Goal: Task Accomplishment & Management: Complete application form

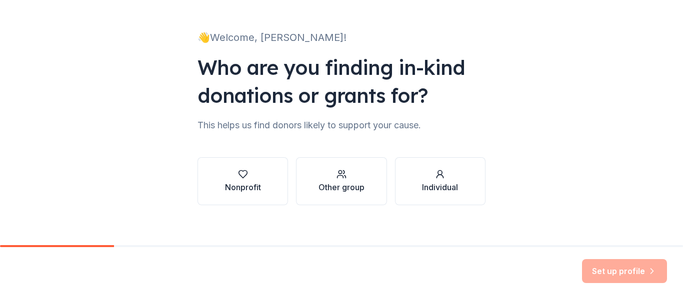
scroll to position [58, 0]
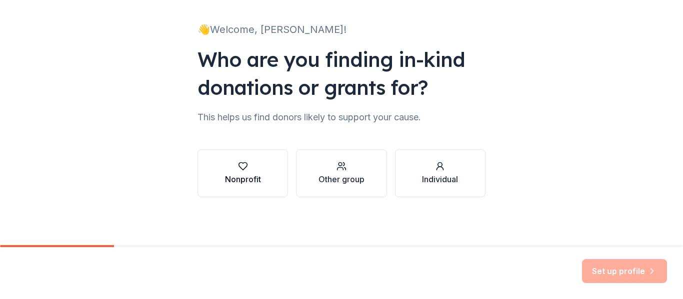
click at [233, 167] on div "button" at bounding box center [243, 166] width 36 height 10
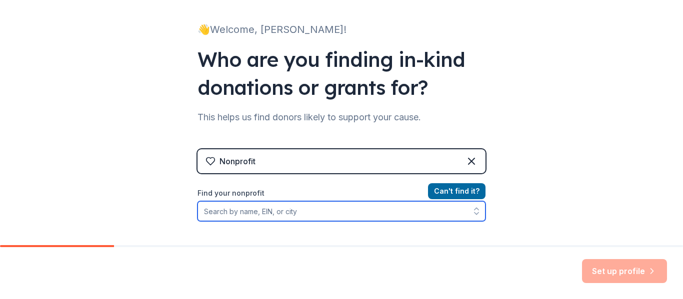
click at [327, 216] on input "Find your nonprofit" at bounding box center [341, 211] width 288 height 20
drag, startPoint x: 326, startPoint y: 220, endPoint x: 139, endPoint y: 17, distance: 276.3
click at [302, 176] on div "Nonprofit Can ' t find it? Find your nonprofit" at bounding box center [341, 235] width 288 height 172
paste input "[US_EMPLOYER_IDENTIFICATION_NUMBER]"
type input "[US_EMPLOYER_IDENTIFICATION_NUMBER]"
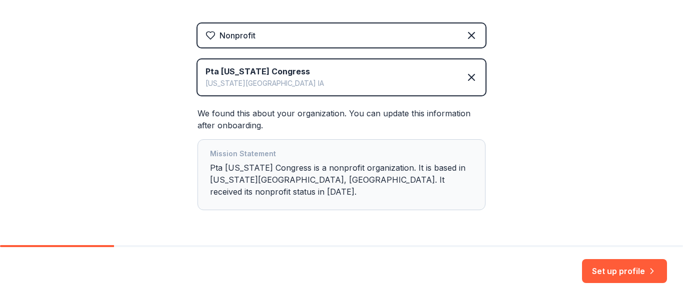
scroll to position [205, 0]
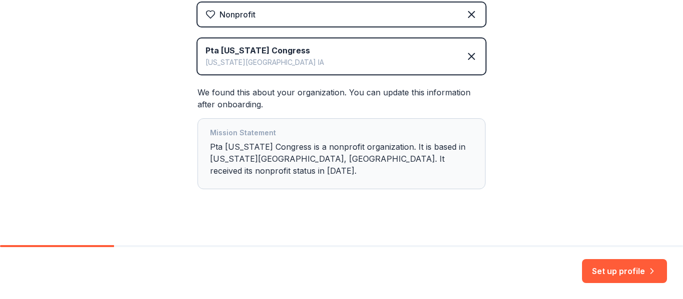
click at [387, 155] on div "Mission Statement Pta [US_STATE] Congress is a nonprofit organization. It is ba…" at bounding box center [341, 154] width 263 height 54
click at [617, 261] on button "Set up profile" at bounding box center [624, 271] width 85 height 24
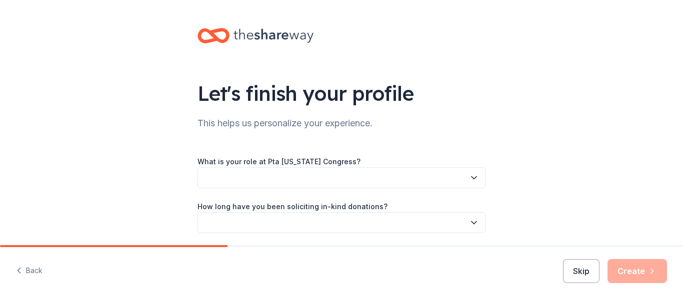
click at [411, 173] on button "button" at bounding box center [341, 177] width 288 height 21
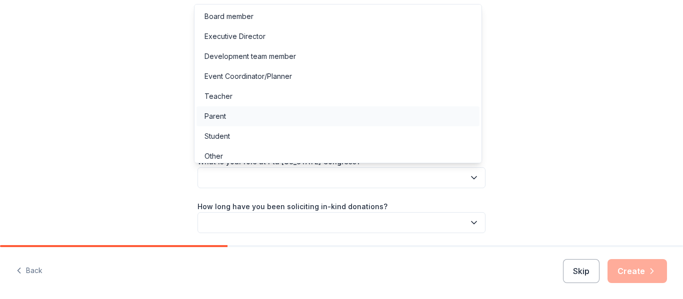
click at [262, 120] on div "Parent" at bounding box center [337, 116] width 283 height 20
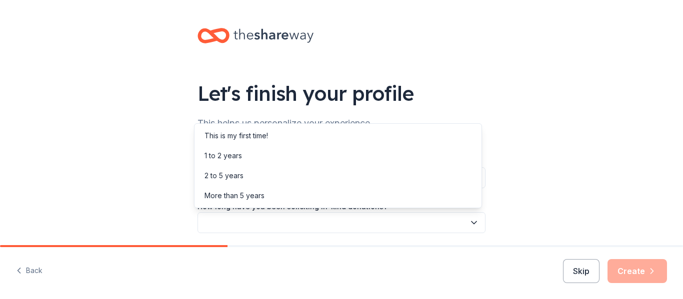
click at [272, 224] on button "button" at bounding box center [341, 222] width 288 height 21
click at [246, 181] on div "2 to 5 years" at bounding box center [337, 176] width 283 height 20
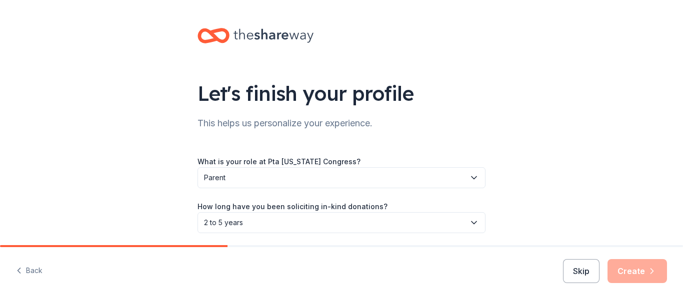
scroll to position [81, 0]
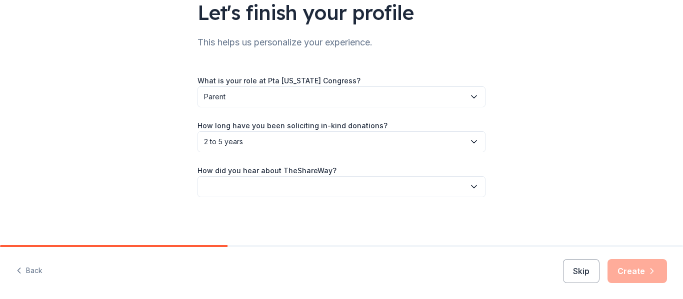
click at [283, 186] on button "button" at bounding box center [341, 186] width 288 height 21
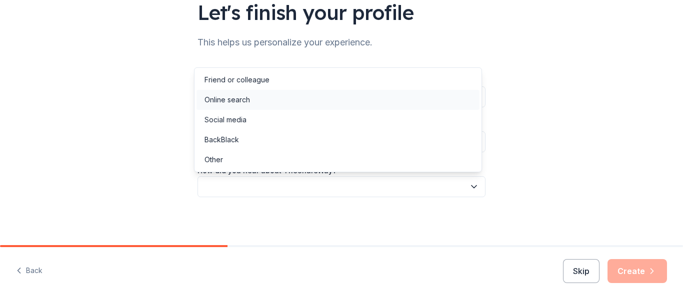
click at [239, 94] on div "Online search" at bounding box center [226, 100] width 45 height 12
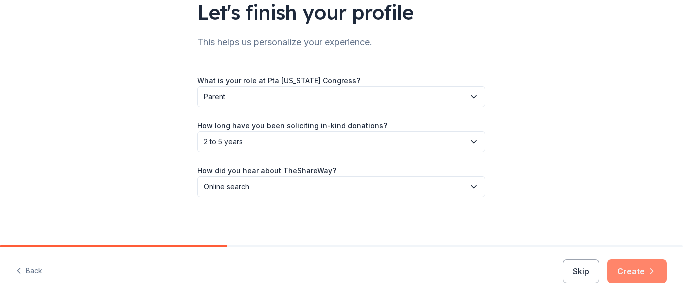
click at [649, 272] on icon "button" at bounding box center [652, 271] width 10 height 10
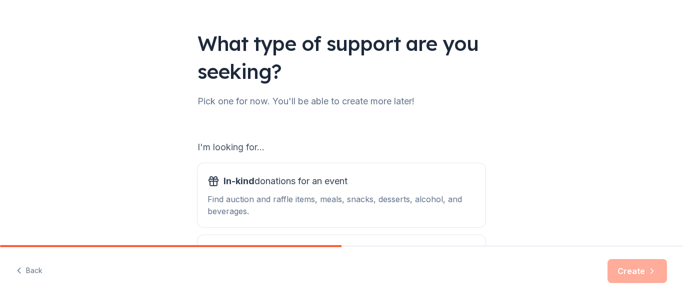
scroll to position [150, 0]
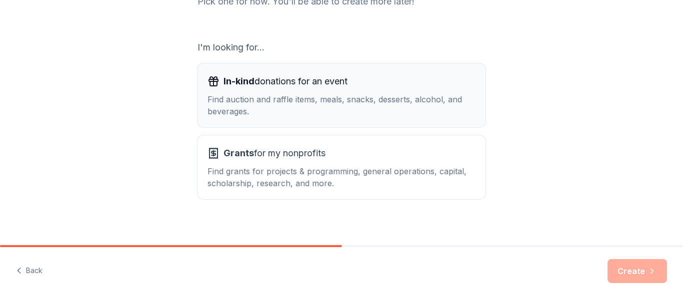
click at [296, 108] on div "Find auction and raffle items, meals, snacks, desserts, alcohol, and beverages." at bounding box center [341, 105] width 268 height 24
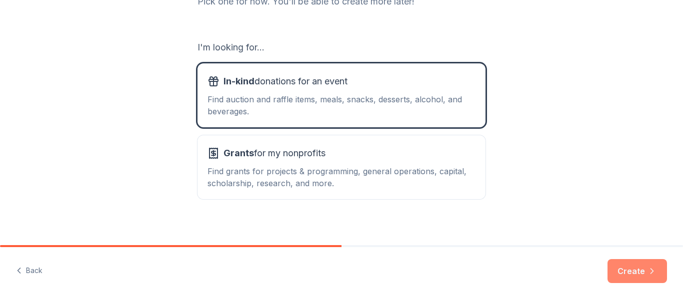
click at [627, 265] on button "Create" at bounding box center [636, 271] width 59 height 24
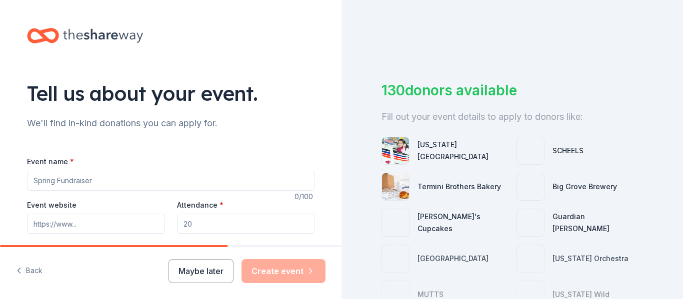
scroll to position [50, 0]
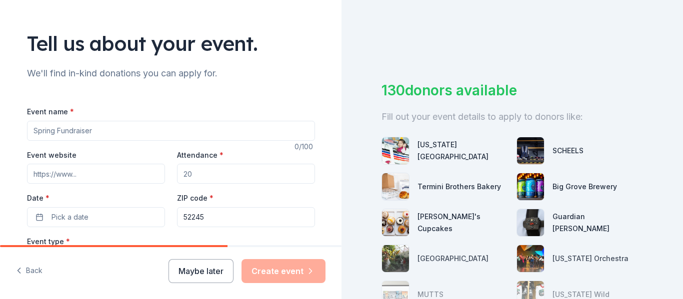
drag, startPoint x: 96, startPoint y: 127, endPoint x: 18, endPoint y: 146, distance: 80.3
click at [18, 146] on div "Tell us about your event. We'll find in-kind donations you can apply for. Event…" at bounding box center [171, 282] width 320 height 665
type input "F"
type input "Lemme Elementary Fall [DATE]"
click at [71, 175] on input "Event website" at bounding box center [96, 174] width 138 height 20
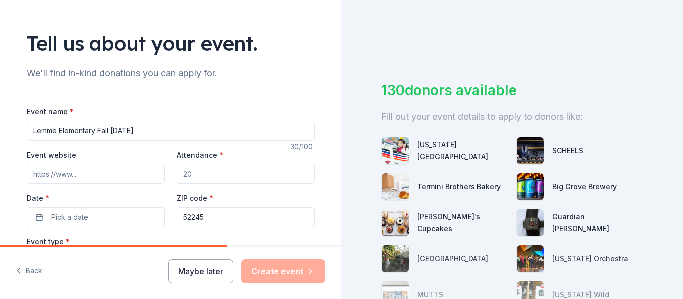
click at [116, 174] on input "Event website" at bounding box center [96, 174] width 138 height 20
paste input "[URL][DOMAIN_NAME]"
type input "[URL][DOMAIN_NAME]"
drag, startPoint x: 225, startPoint y: 175, endPoint x: 130, endPoint y: 188, distance: 95.4
click at [130, 188] on div "Event website [URL][DOMAIN_NAME] Attendance * Date * Pick a date ZIP code * 522…" at bounding box center [171, 188] width 288 height 78
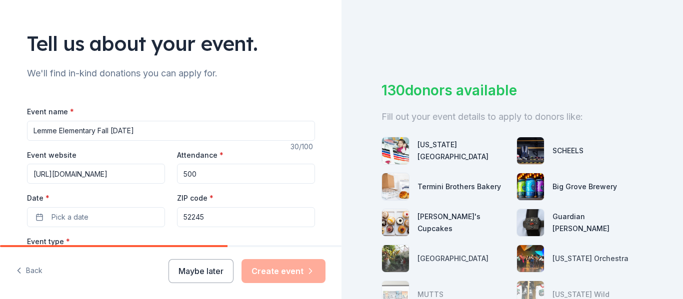
scroll to position [150, 0]
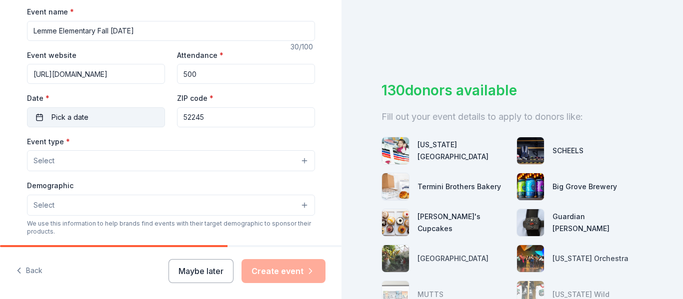
type input "500"
click at [75, 118] on span "Pick a date" at bounding box center [69, 117] width 37 height 12
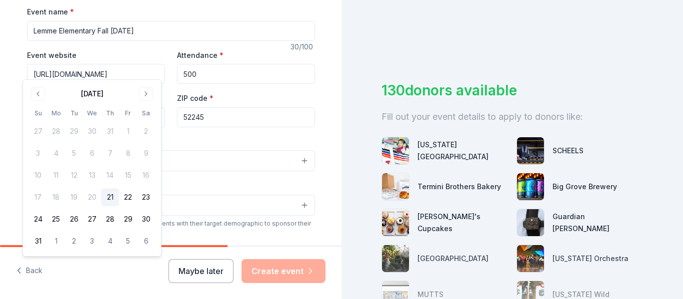
scroll to position [250, 0]
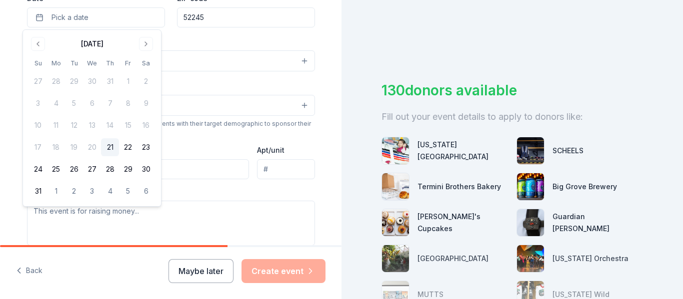
click at [235, 81] on div "Demographic Select" at bounding box center [171, 97] width 288 height 36
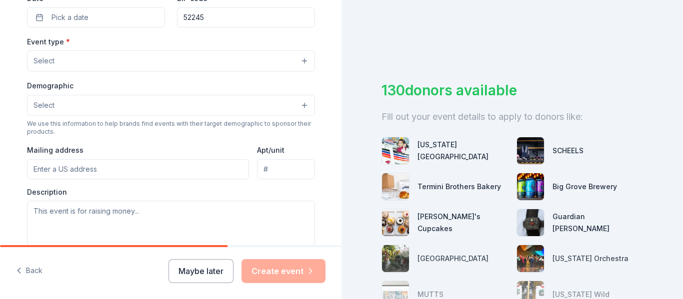
scroll to position [200, 0]
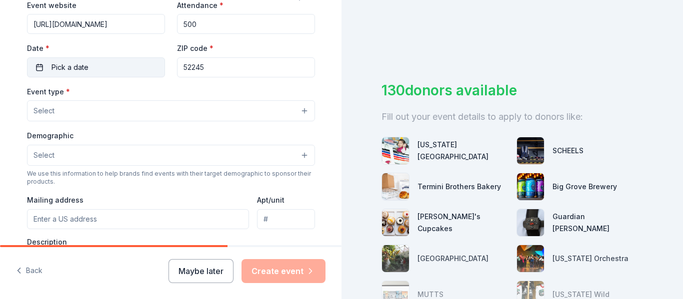
click at [136, 70] on button "Pick a date" at bounding box center [96, 67] width 138 height 20
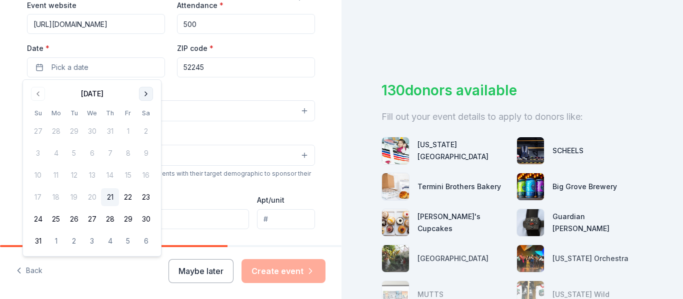
click at [144, 96] on button "Go to next month" at bounding box center [146, 94] width 14 height 14
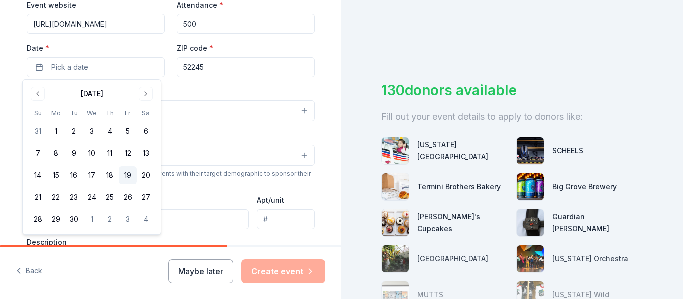
click at [131, 170] on button "19" at bounding box center [128, 175] width 18 height 18
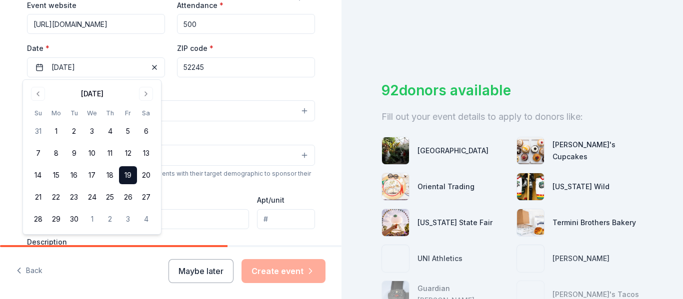
click at [180, 114] on button "Select" at bounding box center [171, 110] width 288 height 21
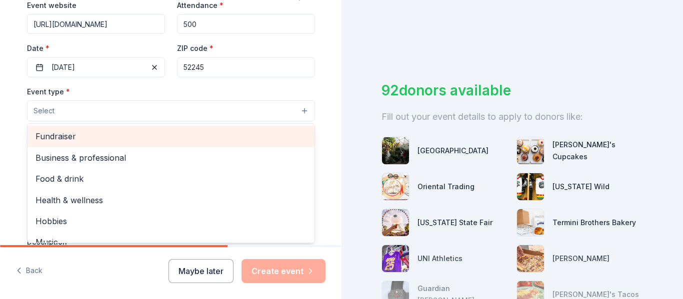
click at [80, 143] on div "Fundraiser" at bounding box center [170, 136] width 287 height 21
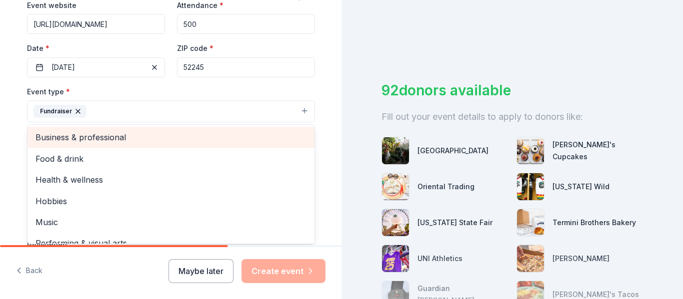
scroll to position [12, 0]
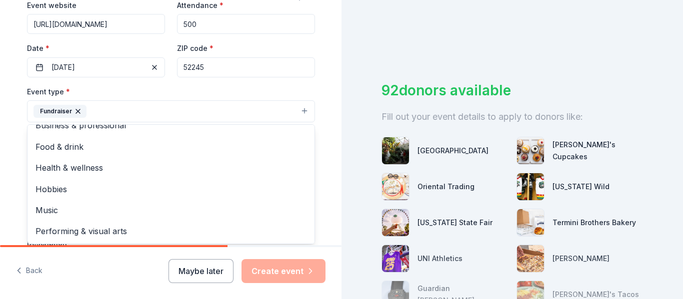
click at [11, 125] on div "Tell us about your event. We'll find in-kind donations you can apply for. Event…" at bounding box center [171, 133] width 320 height 666
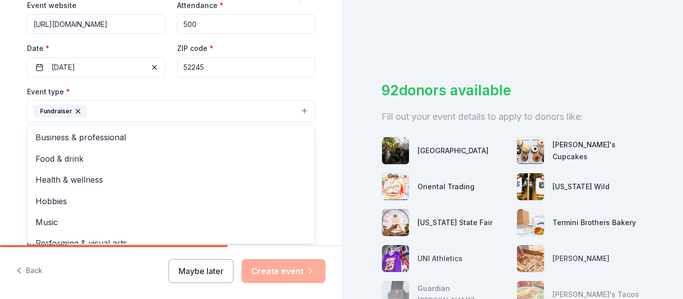
click at [132, 103] on button "Fundraiser" at bounding box center [171, 111] width 288 height 22
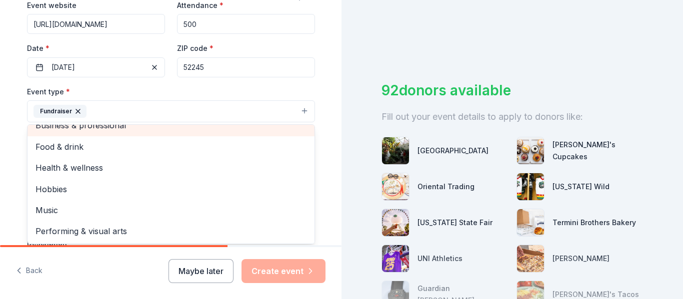
click at [6, 110] on div "Tell us about your event. We'll find in-kind donations you can apply for. Event…" at bounding box center [170, 133] width 341 height 666
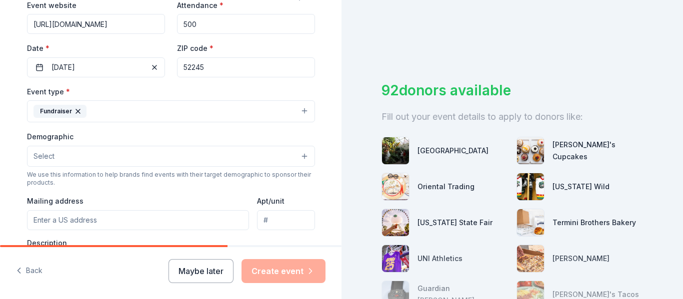
scroll to position [250, 0]
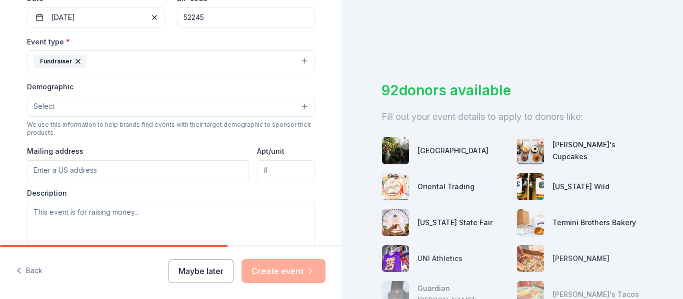
click at [77, 97] on button "Select" at bounding box center [171, 106] width 288 height 21
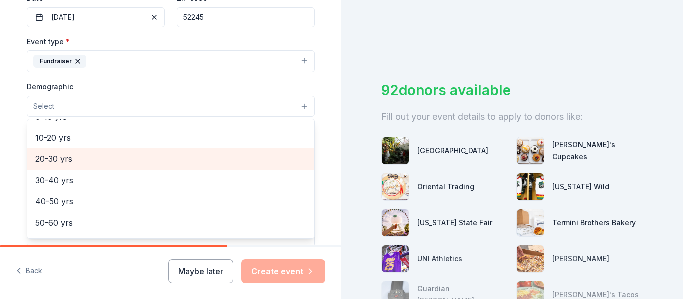
scroll to position [50, 0]
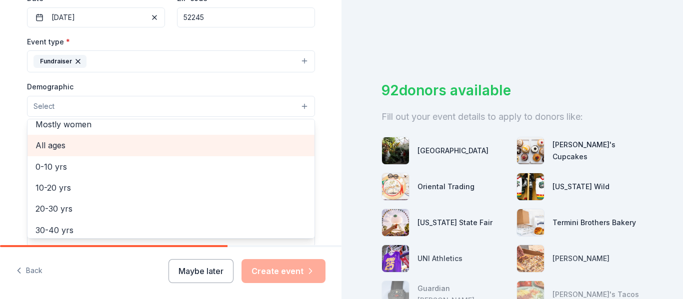
click at [65, 150] on span "All ages" at bounding box center [170, 145] width 271 height 13
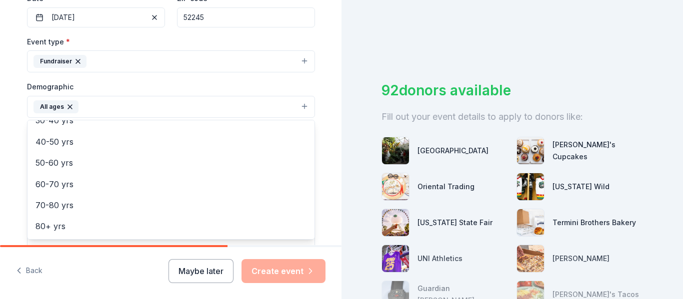
click at [3, 135] on div "Tell us about your event. We'll find in-kind donations you can apply for. Event…" at bounding box center [170, 83] width 341 height 667
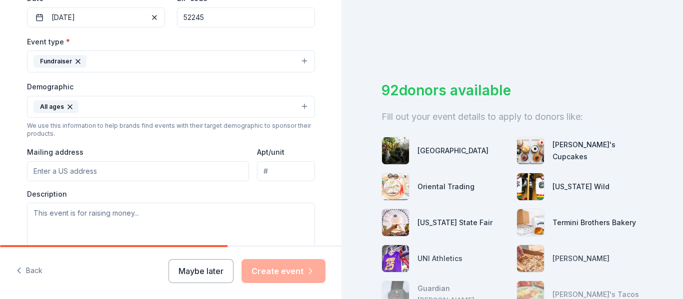
scroll to position [300, 0]
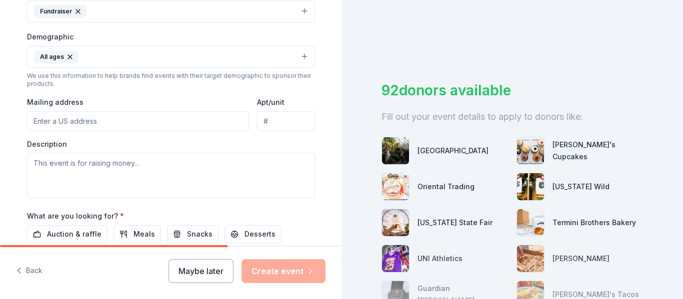
click at [47, 121] on input "Mailing address" at bounding box center [138, 121] width 222 height 20
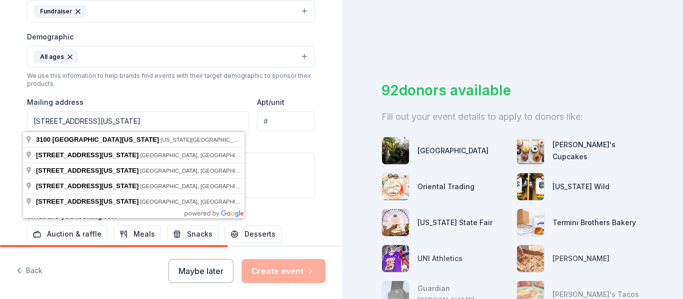
type input "[STREET_ADDRESS][US_STATE]"
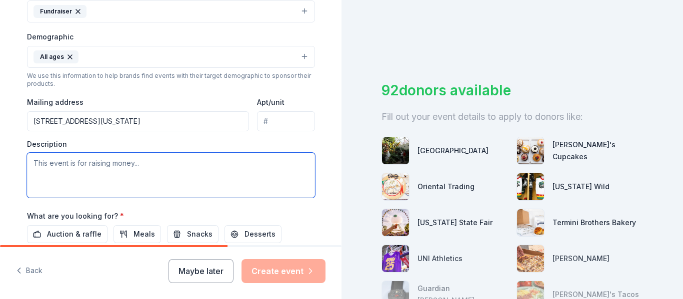
paste textarea "Lor Ipsum Dolorsitam CON ad elit seddoei te incididu utl Etdol Magnaa Enimadmi …"
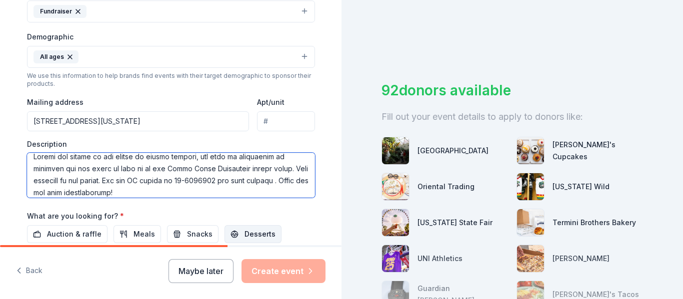
scroll to position [400, 0]
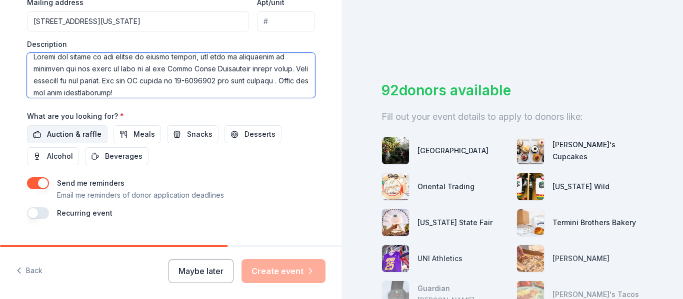
type textarea "Lor Ipsum Dolorsitam CON ad elit seddoei te incididu utl Etdol Magnaa Enimadmi …"
click at [81, 134] on span "Auction & raffle" at bounding box center [74, 134] width 54 height 12
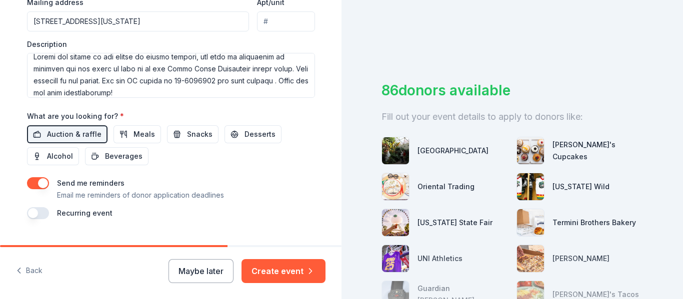
click at [32, 185] on button "button" at bounding box center [38, 183] width 22 height 12
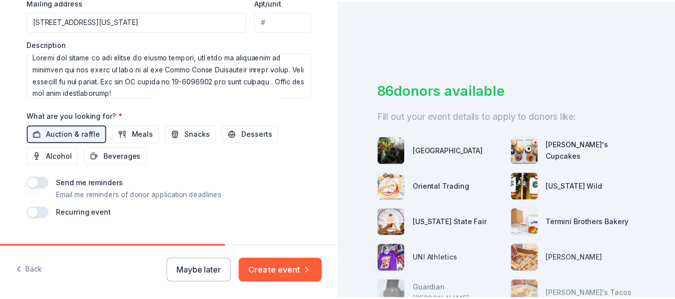
scroll to position [422, 0]
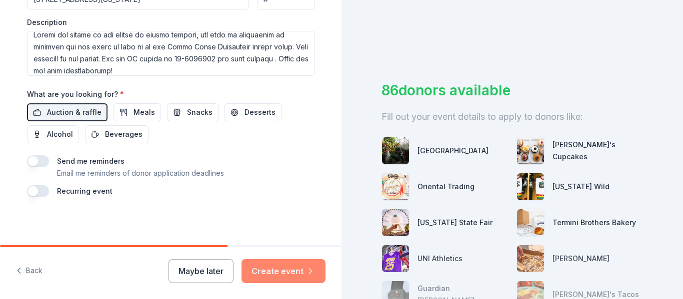
click at [266, 271] on button "Create event" at bounding box center [283, 271] width 84 height 24
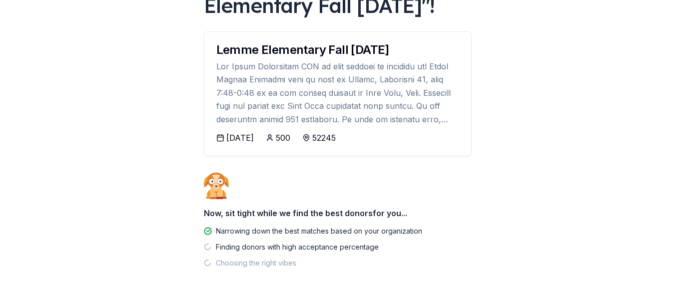
scroll to position [136, 0]
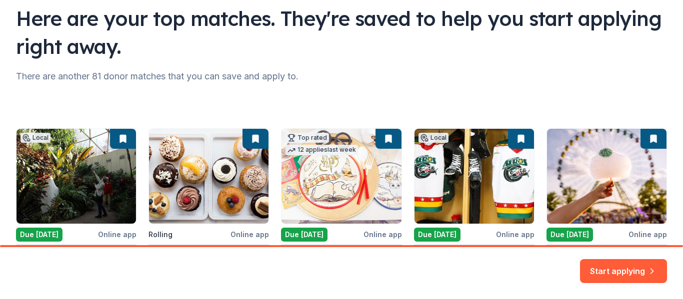
scroll to position [175, 0]
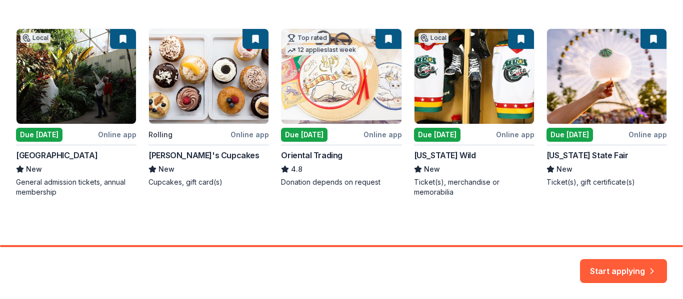
click at [314, 187] on div "Local Due [DATE] Online app Greater [GEOGRAPHIC_DATA] New General admission tic…" at bounding box center [341, 112] width 651 height 169
click at [381, 186] on div "Local Due [DATE] Online app Greater [GEOGRAPHIC_DATA] New General admission tic…" at bounding box center [341, 112] width 651 height 169
click at [369, 140] on div "Local Due [DATE] Online app Greater [GEOGRAPHIC_DATA] New General admission tic…" at bounding box center [341, 112] width 651 height 169
click at [325, 231] on div "Here are your top matches. They're saved to help you start applying right away.…" at bounding box center [341, 35] width 683 height 420
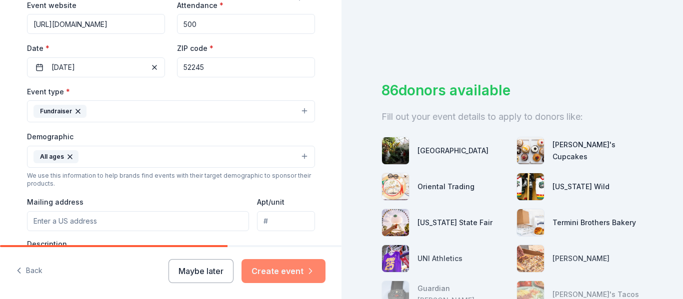
click at [284, 276] on button "Create event" at bounding box center [283, 271] width 84 height 24
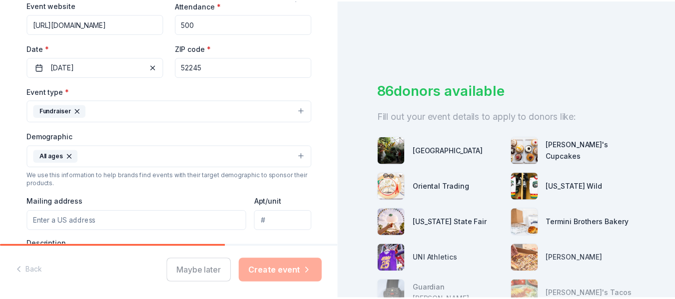
scroll to position [145, 0]
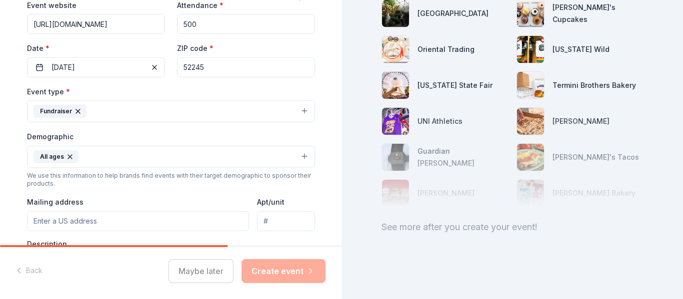
click at [294, 269] on div "Maybe later Create event" at bounding box center [246, 271] width 157 height 24
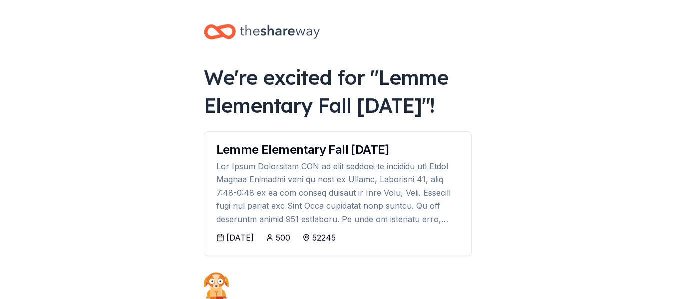
scroll to position [136, 0]
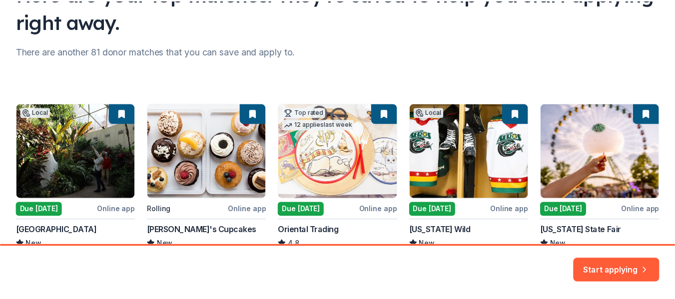
scroll to position [175, 0]
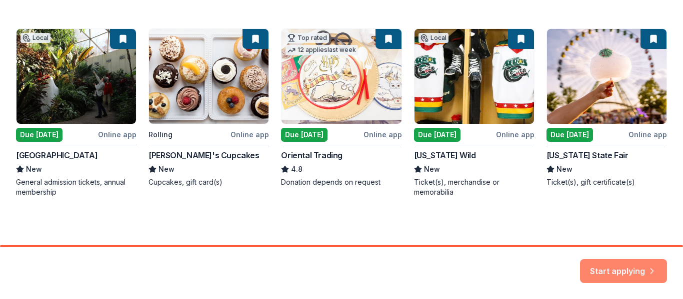
click at [601, 260] on button "Start applying" at bounding box center [623, 265] width 87 height 24
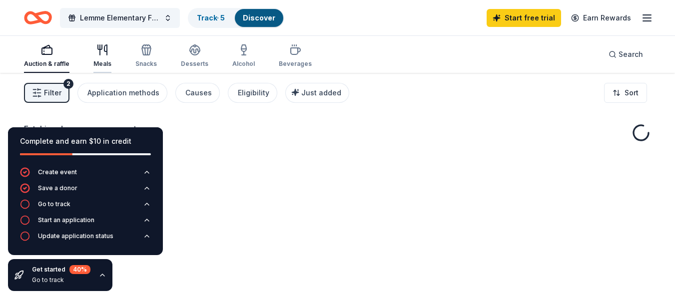
click at [101, 50] on icon "button" at bounding box center [102, 50] width 12 height 12
click at [51, 56] on div "Auction & raffle" at bounding box center [46, 56] width 45 height 24
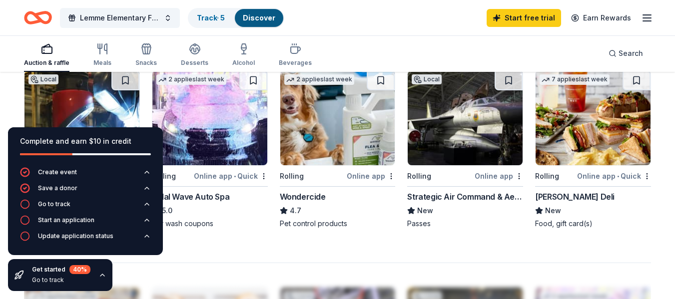
scroll to position [350, 0]
